Goal: Use online tool/utility: Utilize a website feature to perform a specific function

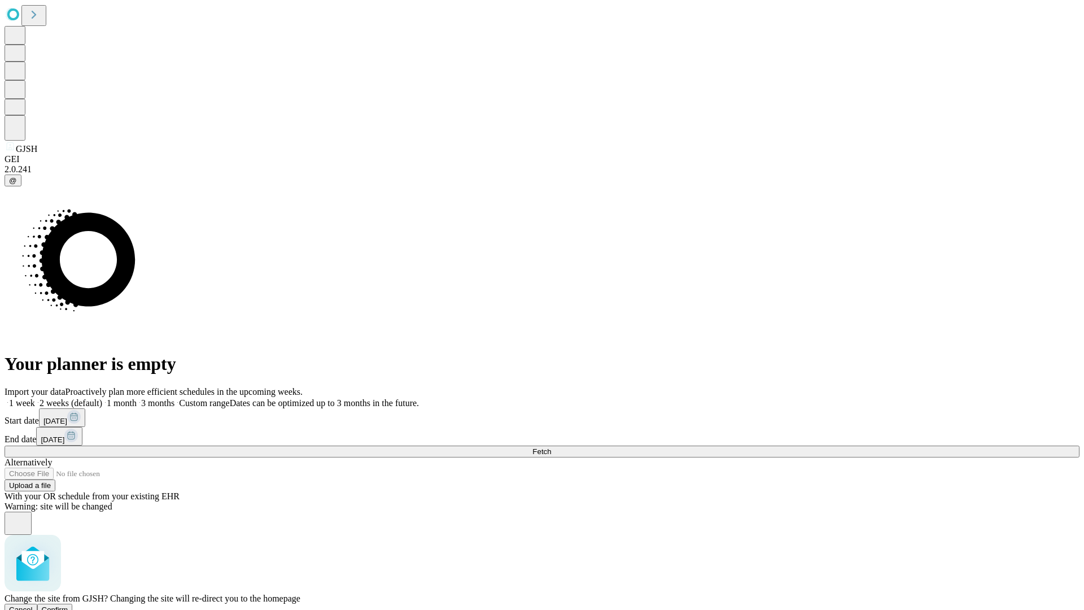
click at [68, 605] on span "Confirm" at bounding box center [55, 609] width 27 height 8
click at [102, 398] on label "2 weeks (default)" at bounding box center [68, 403] width 67 height 10
click at [551, 447] on span "Fetch" at bounding box center [542, 451] width 19 height 8
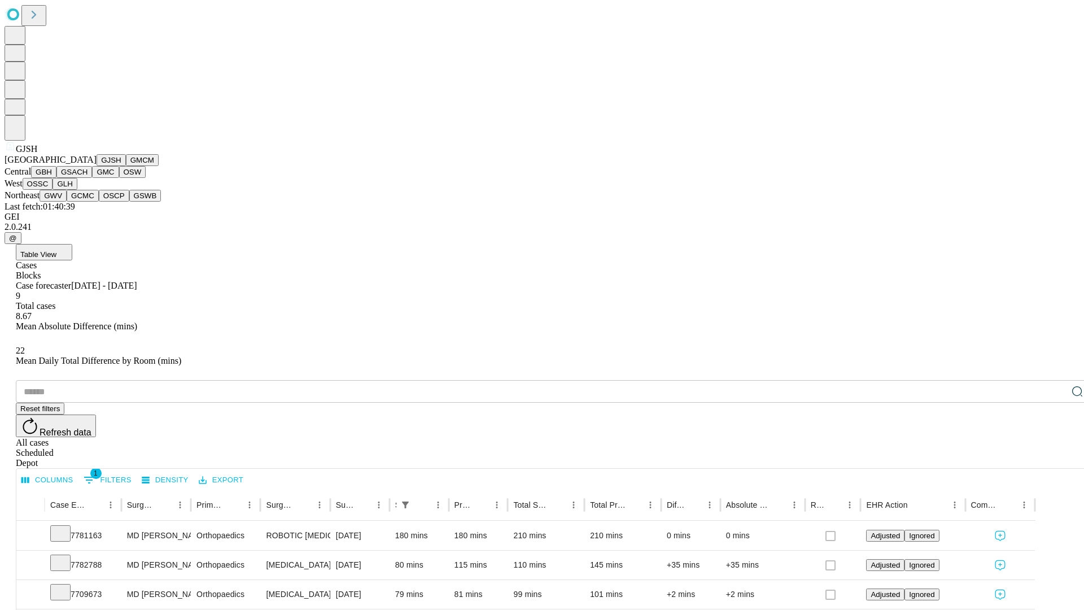
click at [126, 166] on button "GMCM" at bounding box center [142, 160] width 33 height 12
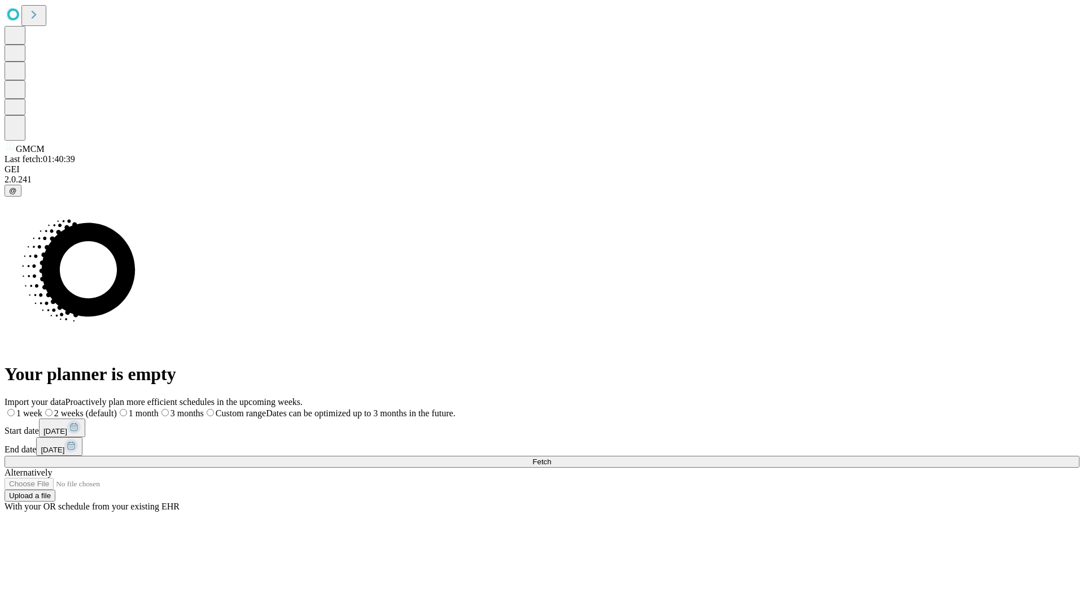
click at [117, 408] on label "2 weeks (default)" at bounding box center [79, 413] width 75 height 10
click at [551, 457] on span "Fetch" at bounding box center [542, 461] width 19 height 8
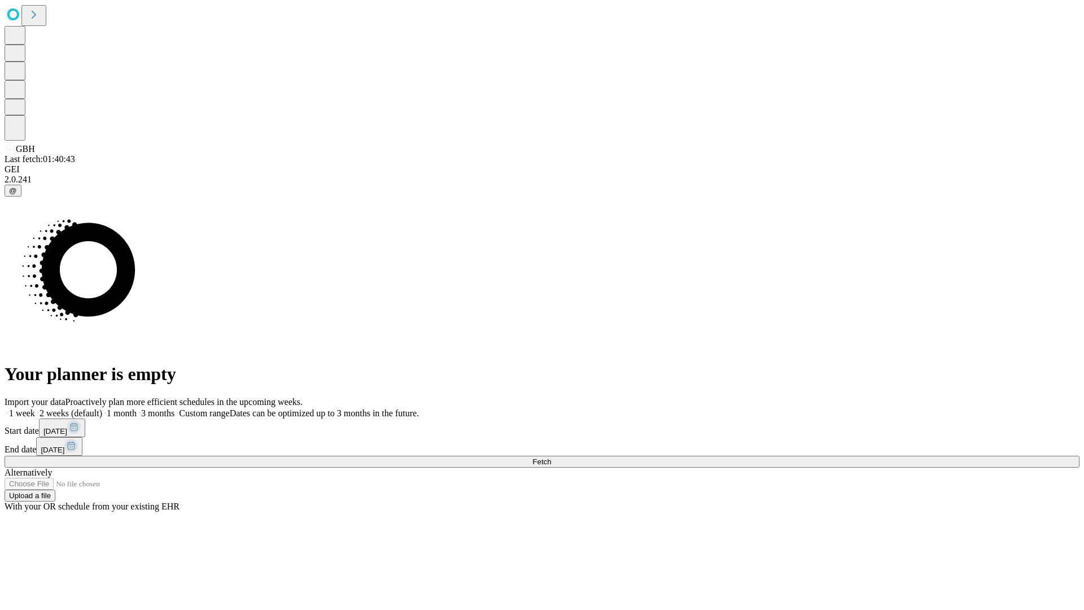
click at [102, 408] on label "2 weeks (default)" at bounding box center [68, 413] width 67 height 10
click at [551, 457] on span "Fetch" at bounding box center [542, 461] width 19 height 8
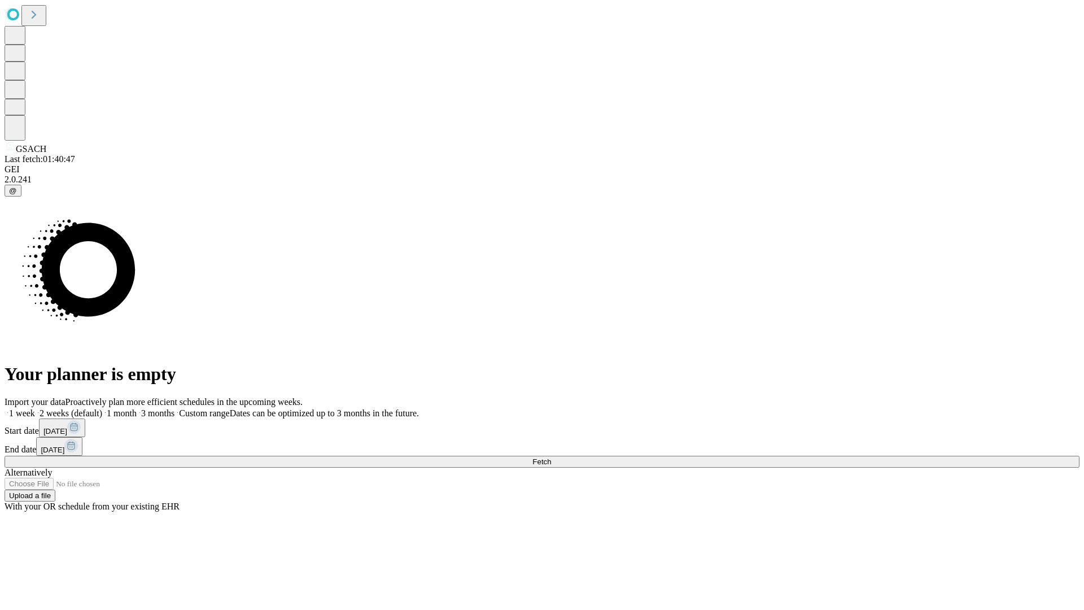
click at [102, 408] on label "2 weeks (default)" at bounding box center [68, 413] width 67 height 10
click at [551, 457] on span "Fetch" at bounding box center [542, 461] width 19 height 8
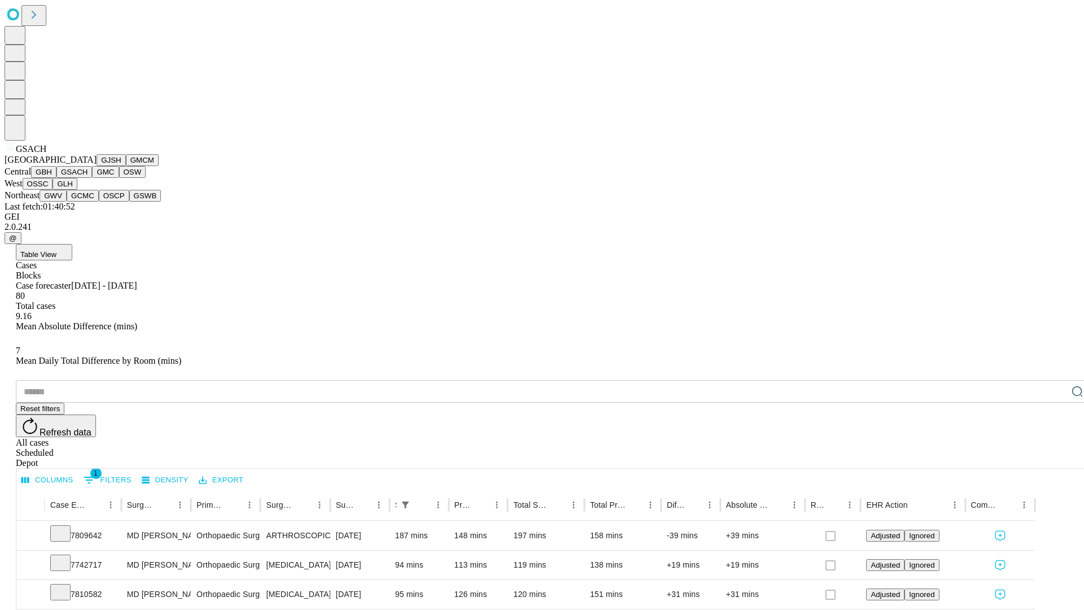
click at [92, 178] on button "GMC" at bounding box center [105, 172] width 27 height 12
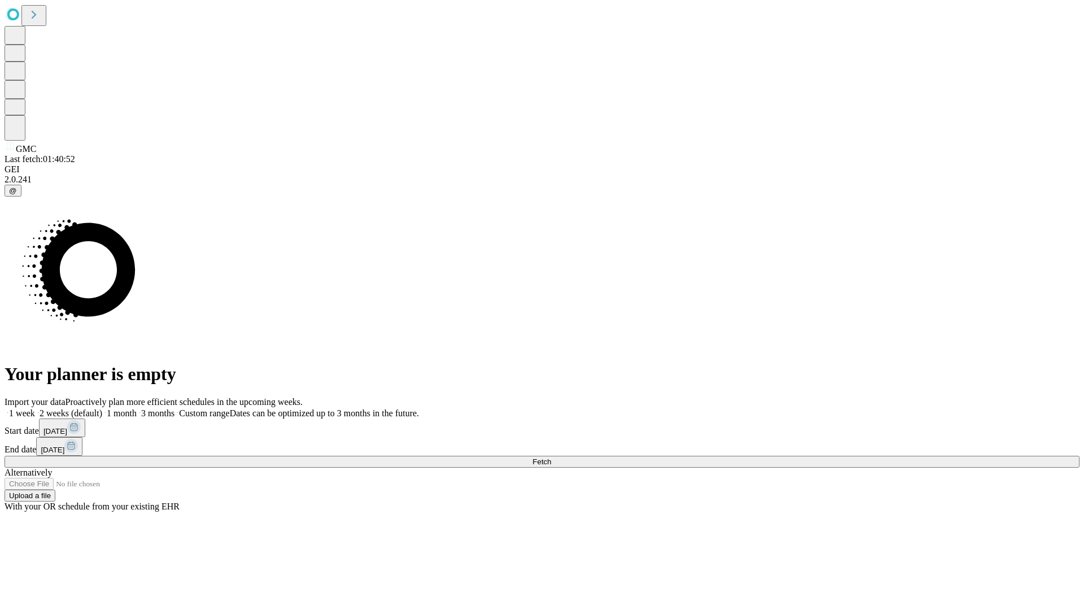
click at [102, 408] on label "2 weeks (default)" at bounding box center [68, 413] width 67 height 10
click at [551, 457] on span "Fetch" at bounding box center [542, 461] width 19 height 8
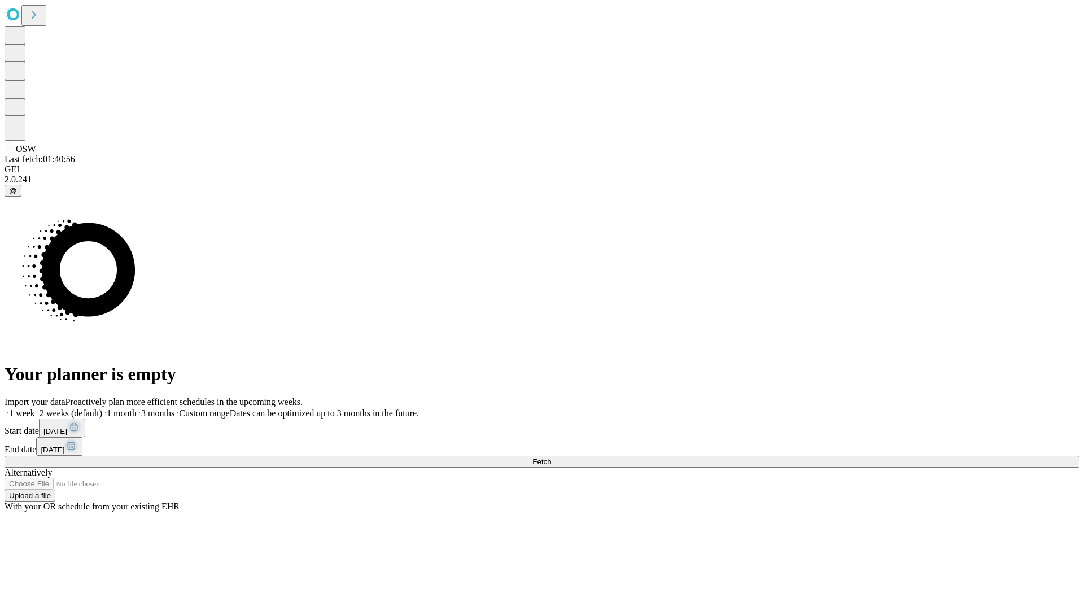
click at [102, 408] on label "2 weeks (default)" at bounding box center [68, 413] width 67 height 10
click at [551, 457] on span "Fetch" at bounding box center [542, 461] width 19 height 8
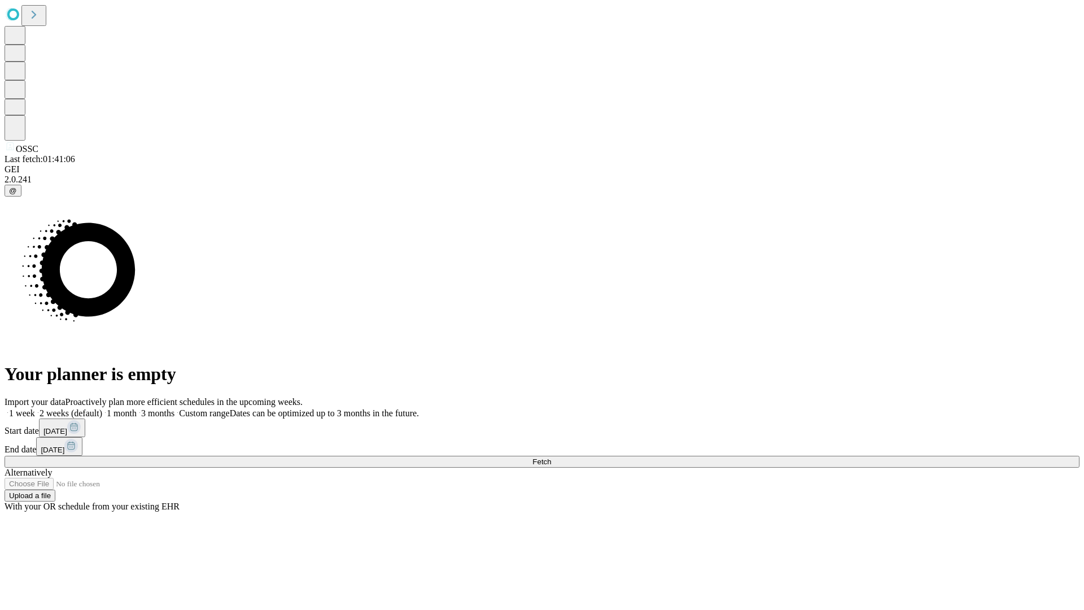
click at [102, 408] on label "2 weeks (default)" at bounding box center [68, 413] width 67 height 10
click at [551, 457] on span "Fetch" at bounding box center [542, 461] width 19 height 8
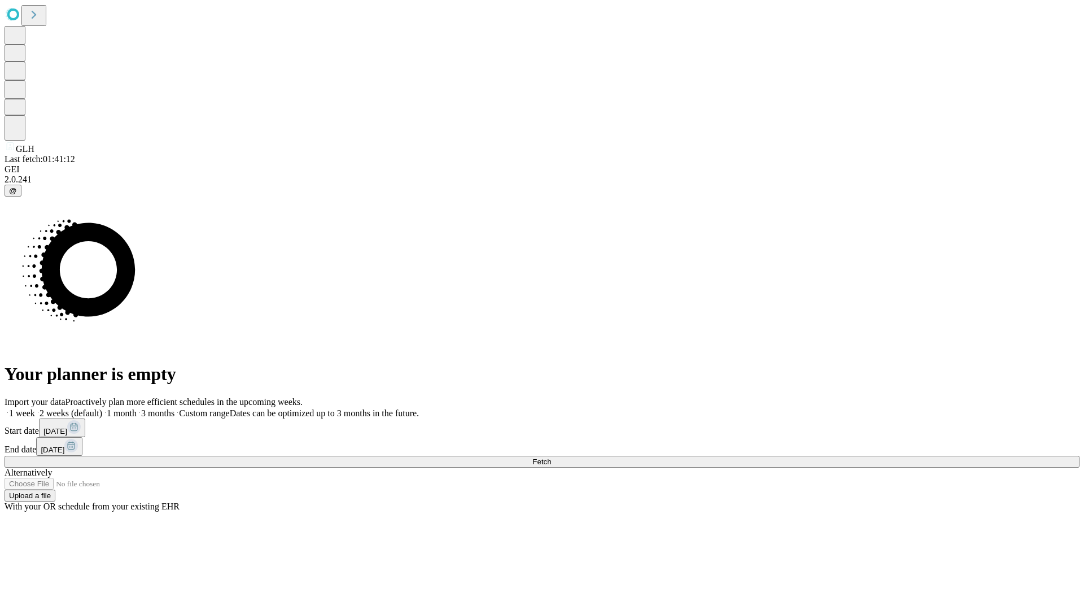
click at [102, 408] on label "2 weeks (default)" at bounding box center [68, 413] width 67 height 10
click at [551, 457] on span "Fetch" at bounding box center [542, 461] width 19 height 8
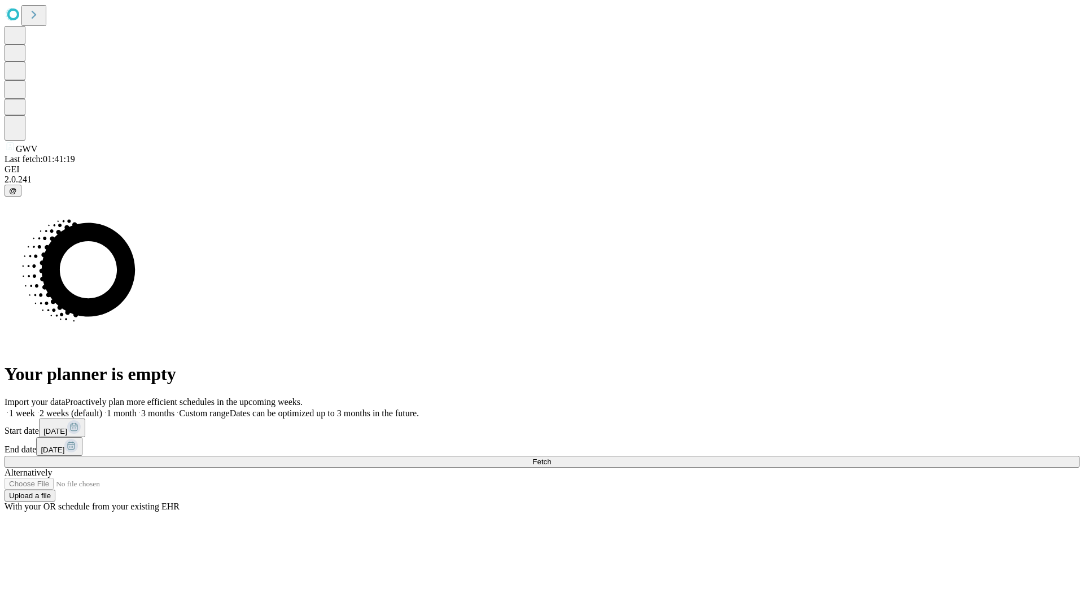
click at [102, 408] on label "2 weeks (default)" at bounding box center [68, 413] width 67 height 10
click at [551, 457] on span "Fetch" at bounding box center [542, 461] width 19 height 8
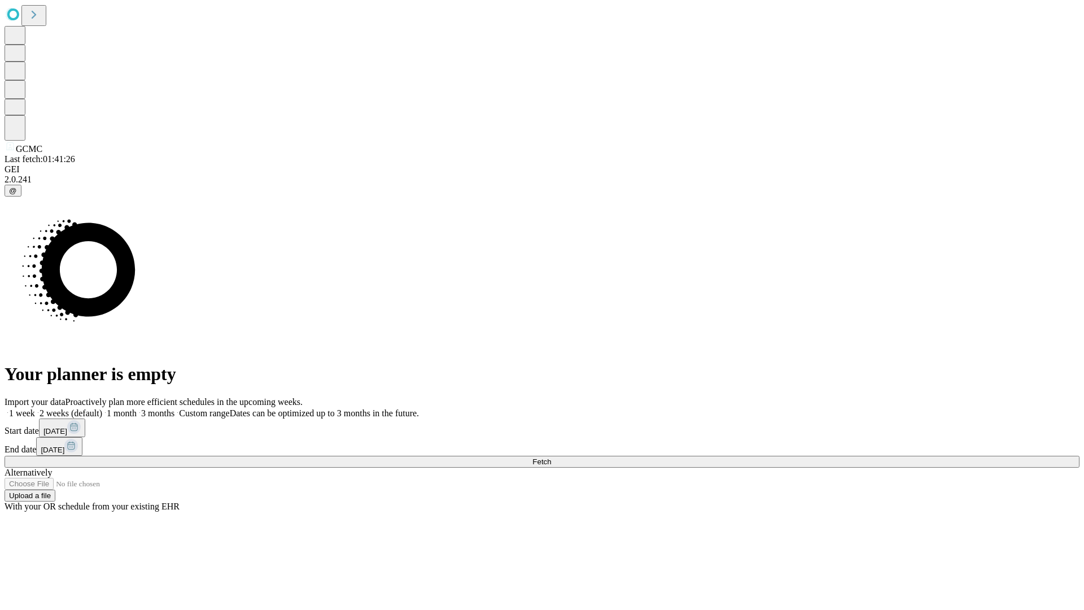
click at [102, 408] on label "2 weeks (default)" at bounding box center [68, 413] width 67 height 10
click at [551, 457] on span "Fetch" at bounding box center [542, 461] width 19 height 8
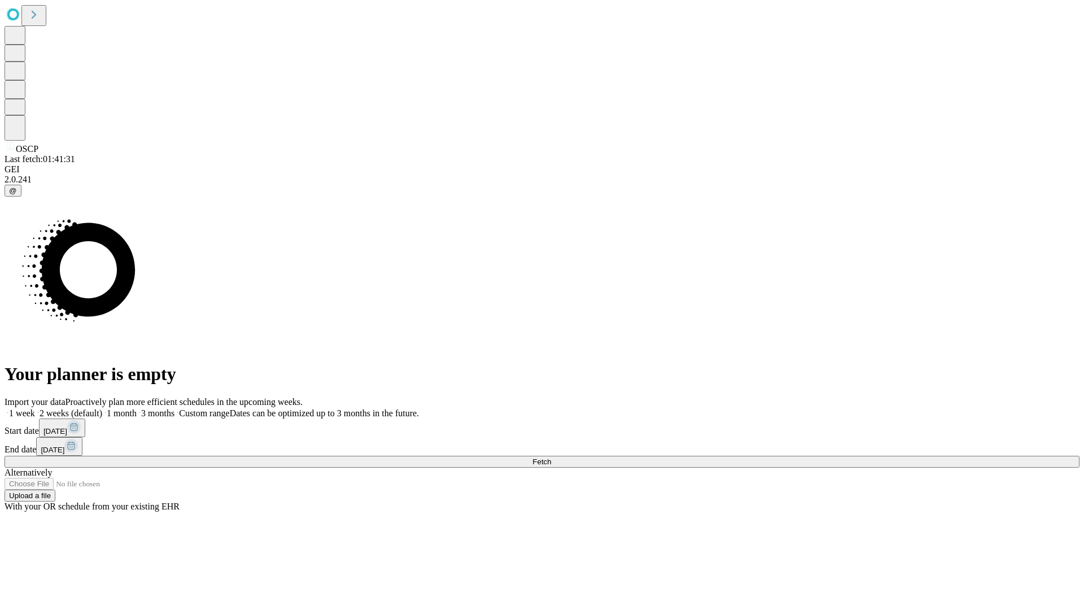
click at [102, 408] on label "2 weeks (default)" at bounding box center [68, 413] width 67 height 10
click at [551, 457] on span "Fetch" at bounding box center [542, 461] width 19 height 8
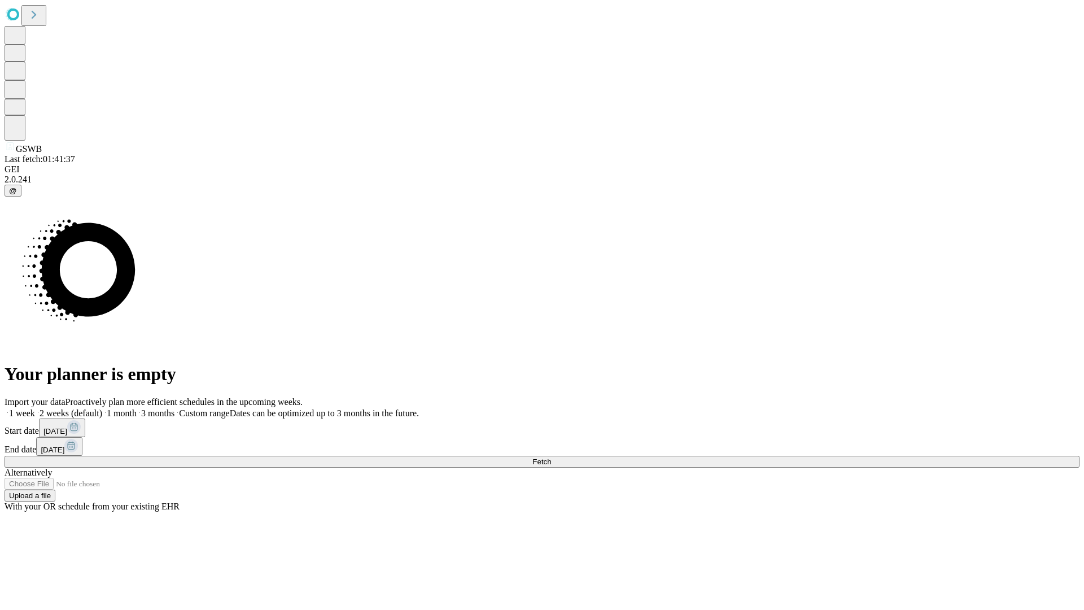
click at [102, 408] on label "2 weeks (default)" at bounding box center [68, 413] width 67 height 10
click at [551, 457] on span "Fetch" at bounding box center [542, 461] width 19 height 8
